Goal: Information Seeking & Learning: Learn about a topic

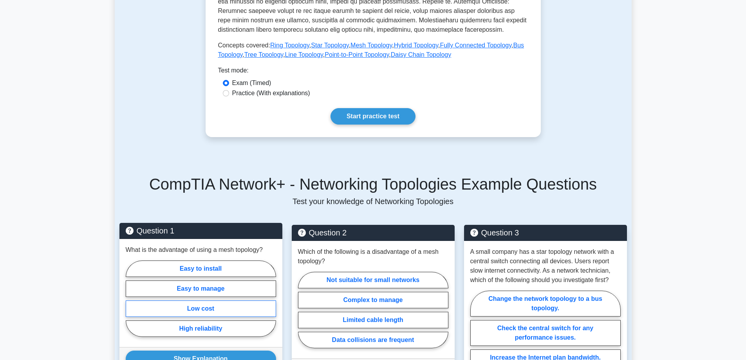
scroll to position [392, 0]
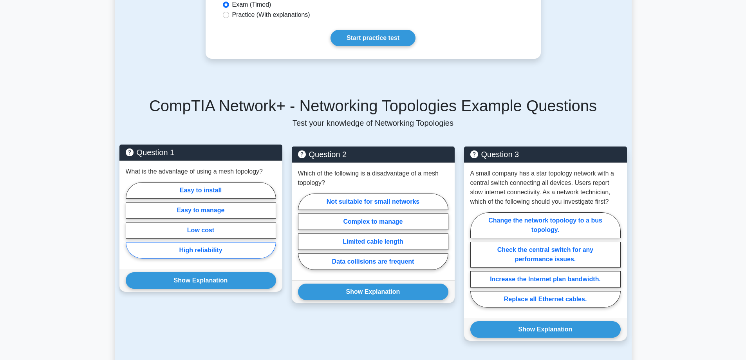
click at [197, 254] on label "High reliability" at bounding box center [201, 250] width 150 height 16
click at [131, 225] on input "High reliability" at bounding box center [128, 222] width 5 height 5
radio input "true"
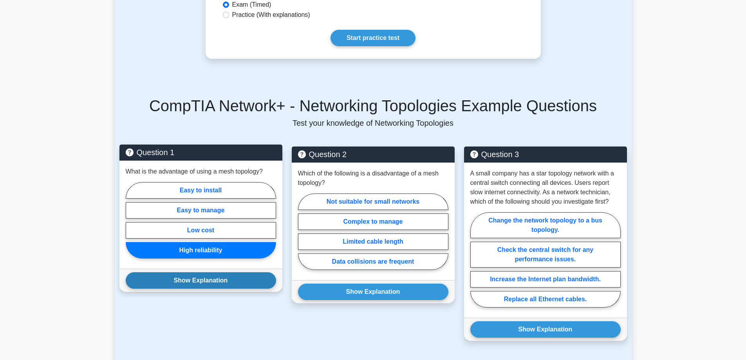
click at [207, 282] on button "Show Explanation" at bounding box center [201, 280] width 150 height 16
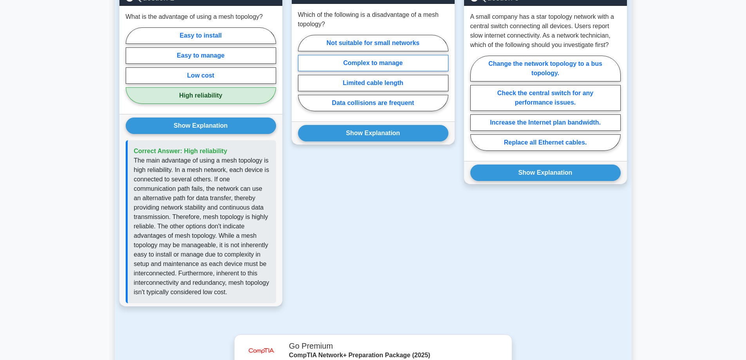
scroll to position [470, 0]
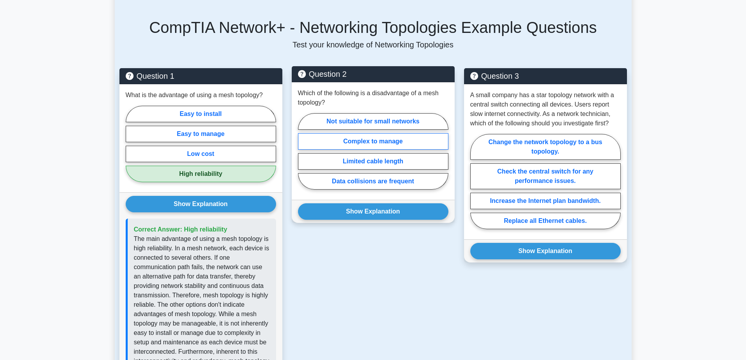
click at [350, 148] on label "Complex to manage" at bounding box center [373, 141] width 150 height 16
click at [303, 151] on input "Complex to manage" at bounding box center [300, 153] width 5 height 5
radio input "true"
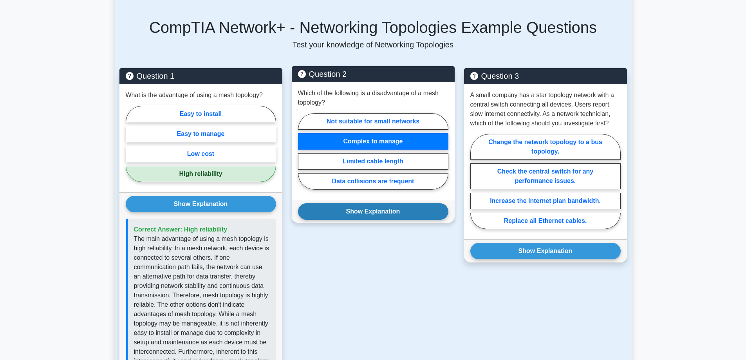
click at [369, 208] on button "Show Explanation" at bounding box center [373, 211] width 150 height 16
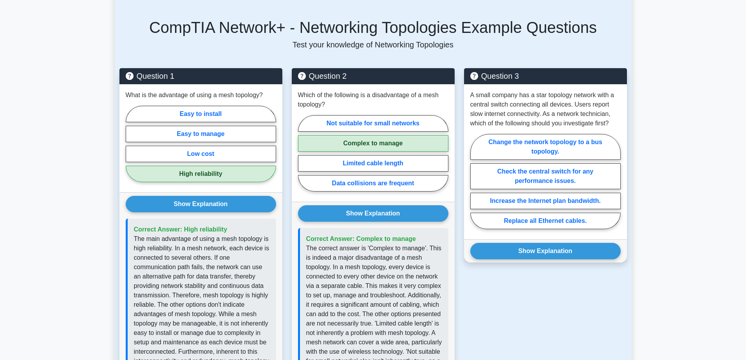
scroll to position [431, 0]
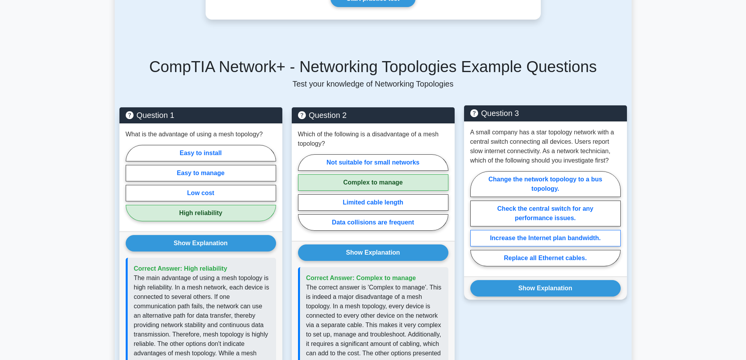
click at [545, 234] on label "Increase the Internet plan bandwidth." at bounding box center [545, 238] width 150 height 16
click at [475, 224] on input "Increase the Internet plan bandwidth." at bounding box center [472, 221] width 5 height 5
radio input "true"
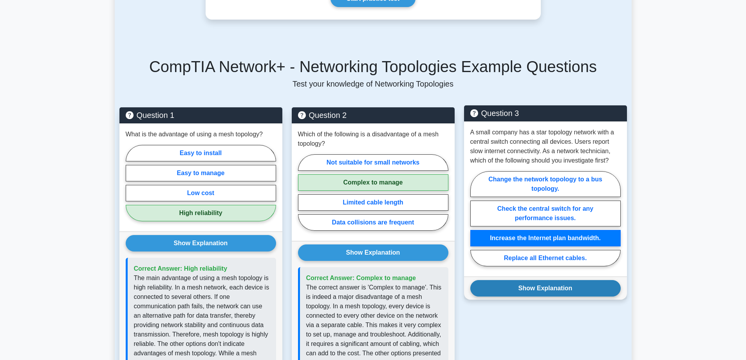
click at [542, 288] on button "Show Explanation" at bounding box center [545, 288] width 150 height 16
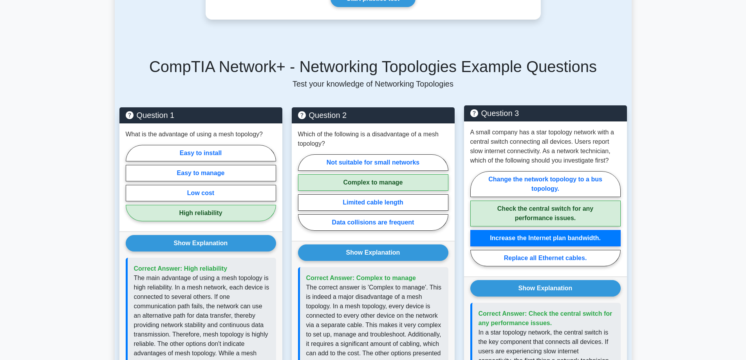
click at [520, 213] on label "Check the central switch for any performance issues." at bounding box center [545, 213] width 150 height 26
click at [475, 219] on input "Check the central switch for any performance issues." at bounding box center [472, 221] width 5 height 5
radio input "true"
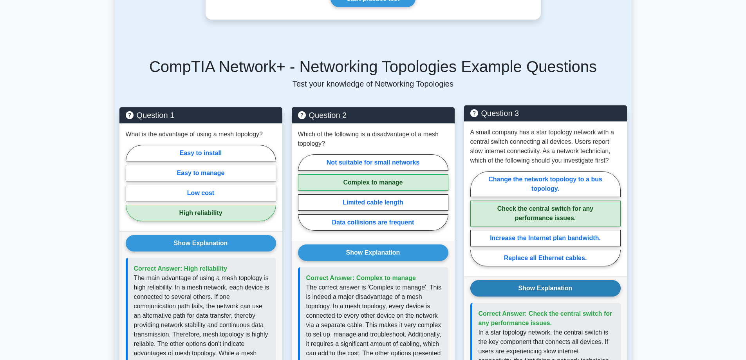
click at [535, 283] on button "Show Explanation" at bounding box center [545, 288] width 150 height 16
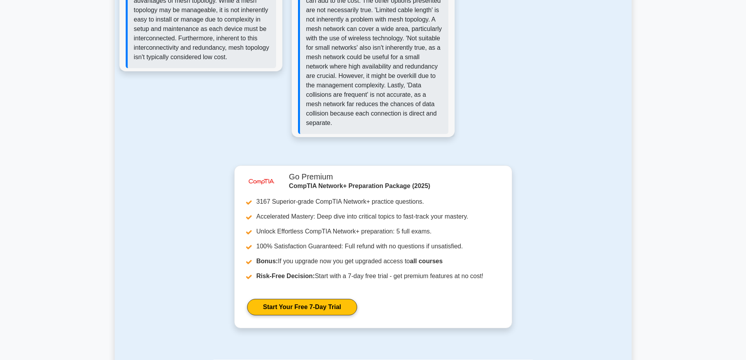
scroll to position [958, 0]
